Goal: Task Accomplishment & Management: Complete application form

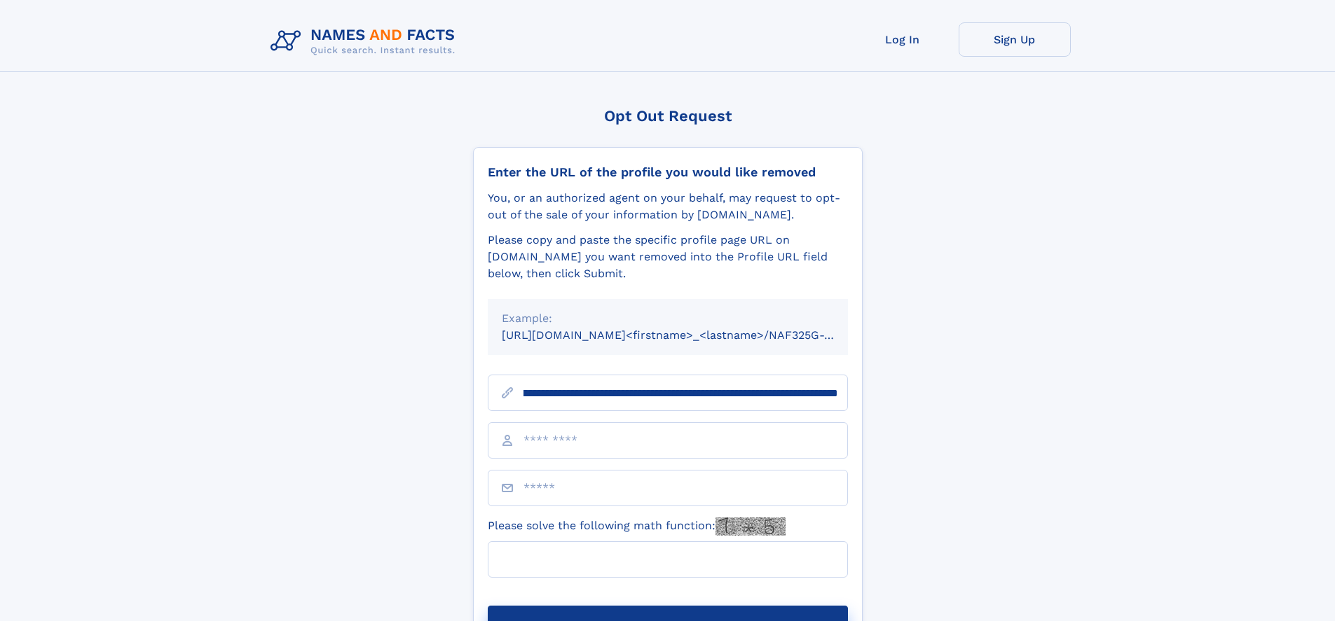
scroll to position [0, 160]
type input "**********"
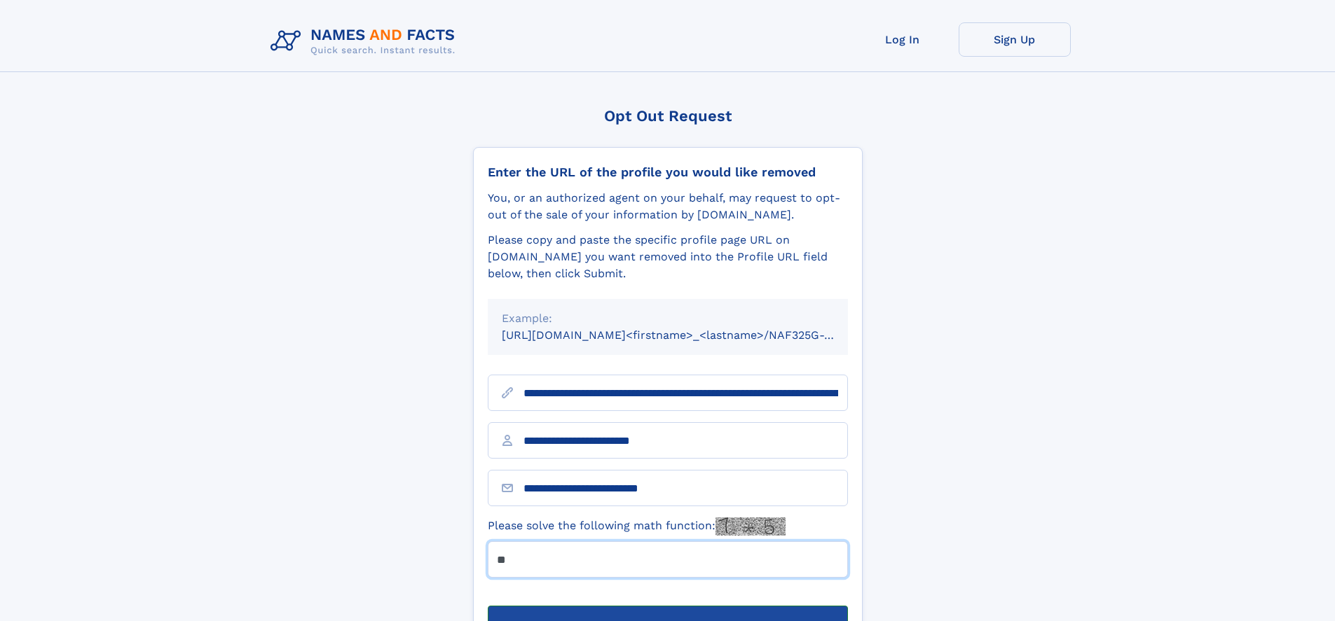
type input "**"
click at [667, 606] on button "Submit Opt Out Request" at bounding box center [668, 628] width 360 height 45
